Goal: Task Accomplishment & Management: Complete application form

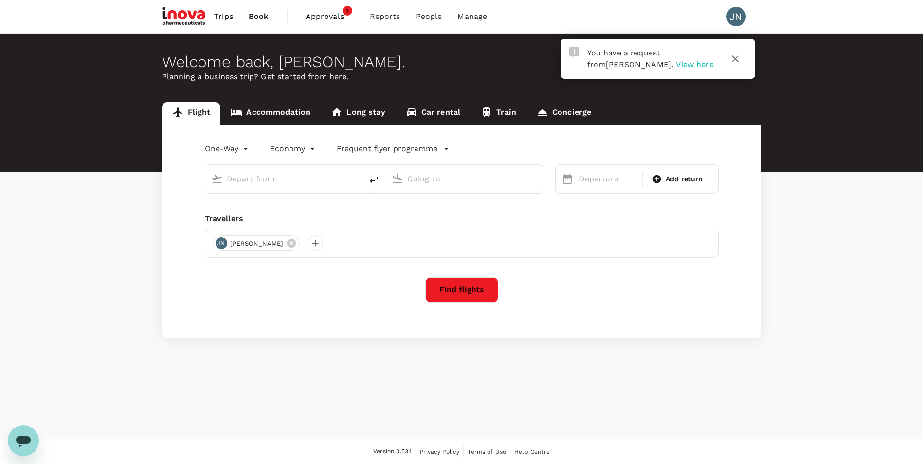
click at [325, 19] on span "Approvals" at bounding box center [329, 17] width 49 height 12
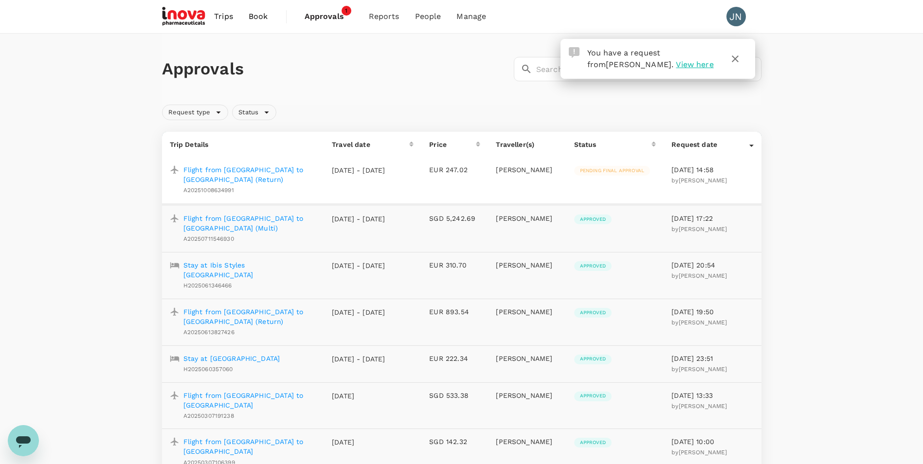
click at [262, 167] on p "Flight from [GEOGRAPHIC_DATA] to [GEOGRAPHIC_DATA] (Return)" at bounding box center [249, 174] width 133 height 19
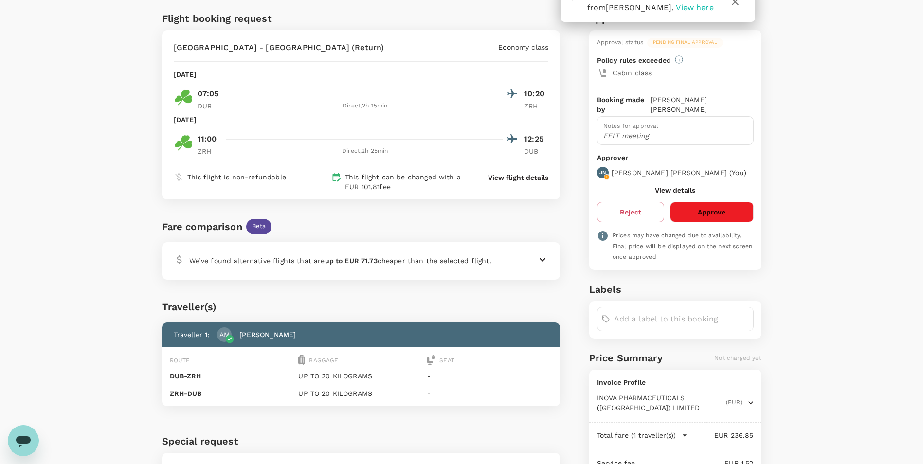
scroll to position [33, 0]
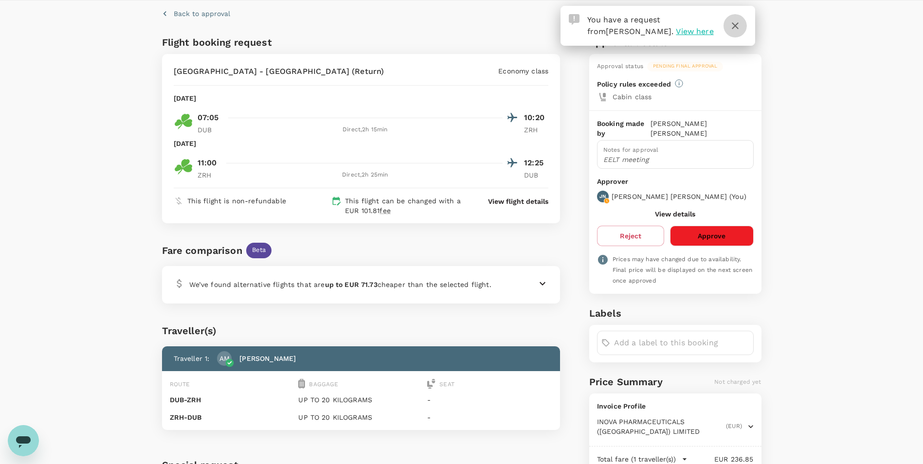
click at [736, 28] on icon "button" at bounding box center [735, 26] width 12 height 12
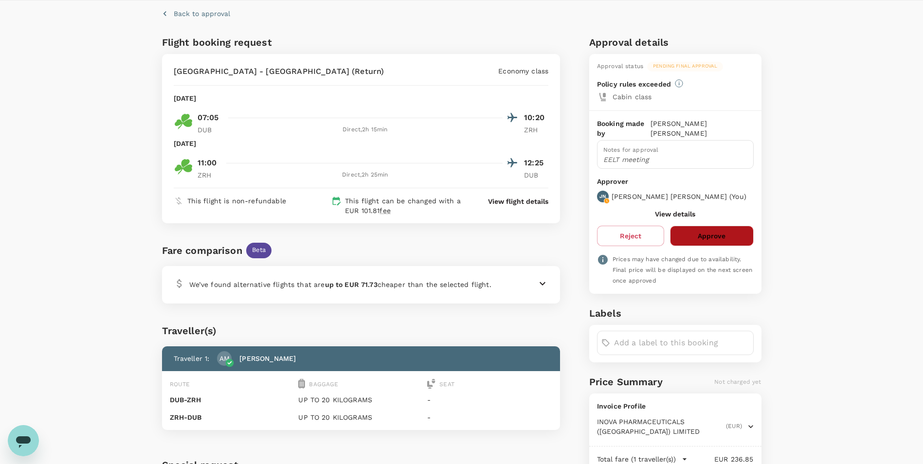
click at [725, 228] on button "Approve" at bounding box center [711, 236] width 83 height 20
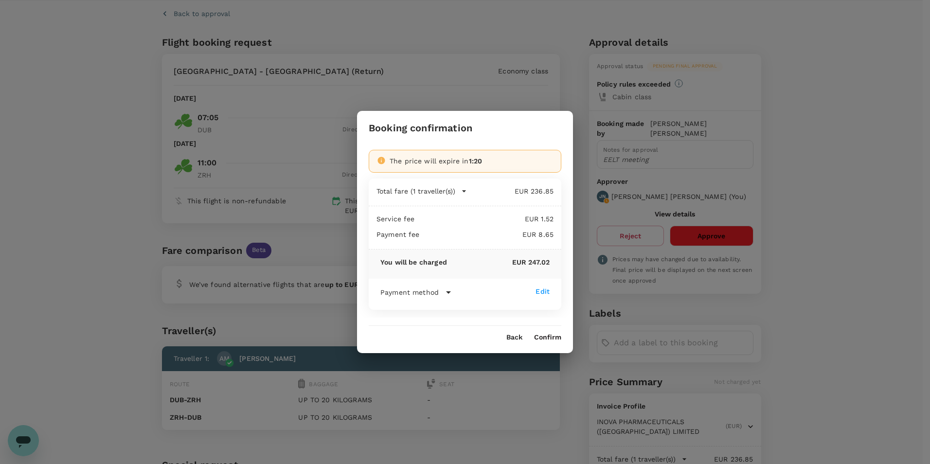
click at [555, 336] on button "Confirm" at bounding box center [547, 338] width 27 height 8
